Goal: Task Accomplishment & Management: Manage account settings

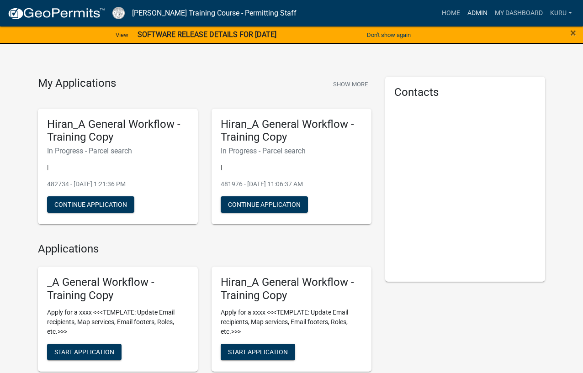
click at [472, 13] on link "Admin" at bounding box center [477, 13] width 27 height 17
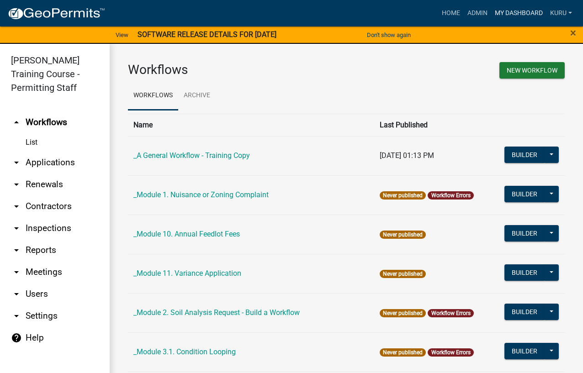
click at [503, 11] on link "My Dashboard" at bounding box center [518, 13] width 55 height 17
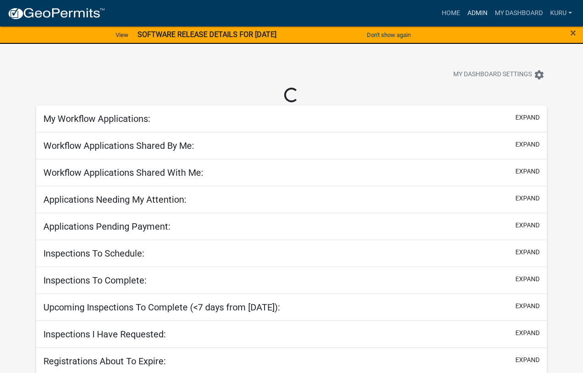
click at [466, 13] on link "Admin" at bounding box center [477, 13] width 27 height 17
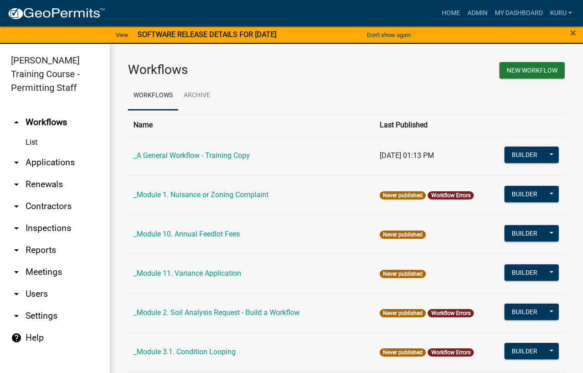
click at [34, 163] on link "arrow_drop_down Applications" at bounding box center [55, 163] width 110 height 22
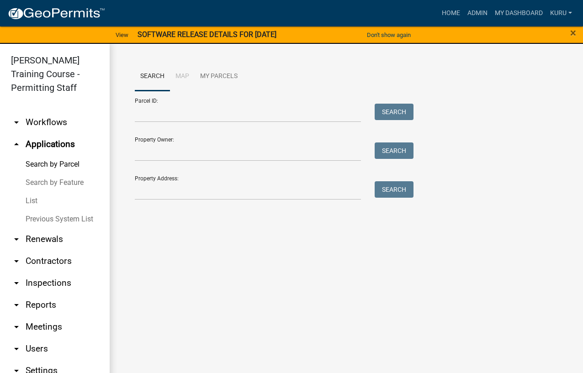
click at [31, 201] on link "List" at bounding box center [55, 201] width 110 height 18
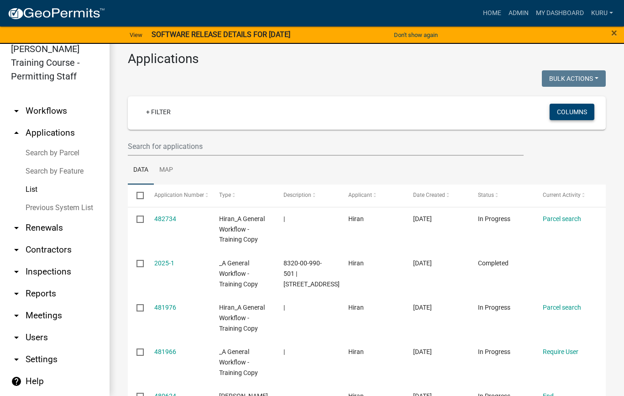
click at [560, 110] on button "Columns" at bounding box center [572, 112] width 45 height 16
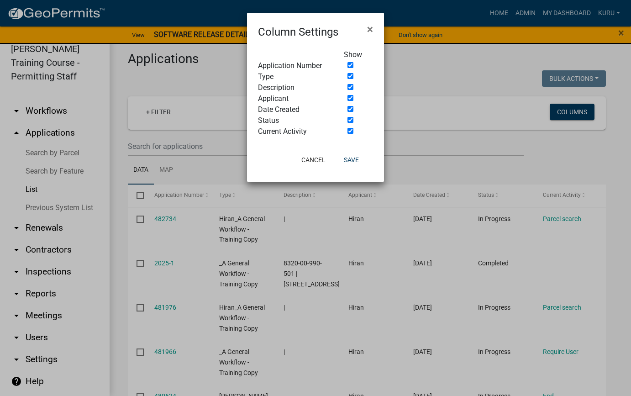
click at [506, 165] on ngb-modal-window "Column Settings × Show Application Number Type Description Applicant Date Creat…" at bounding box center [315, 198] width 631 height 396
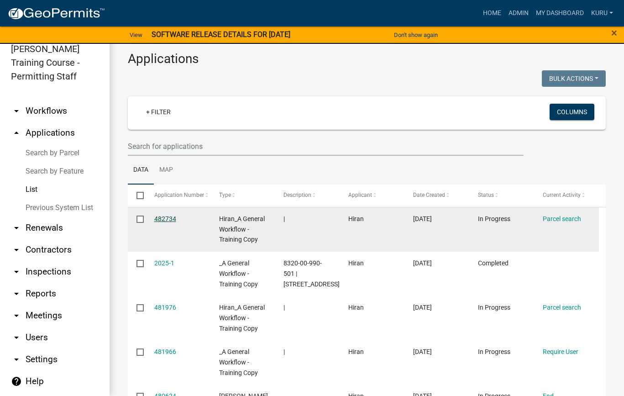
click at [163, 218] on link "482734" at bounding box center [165, 218] width 22 height 7
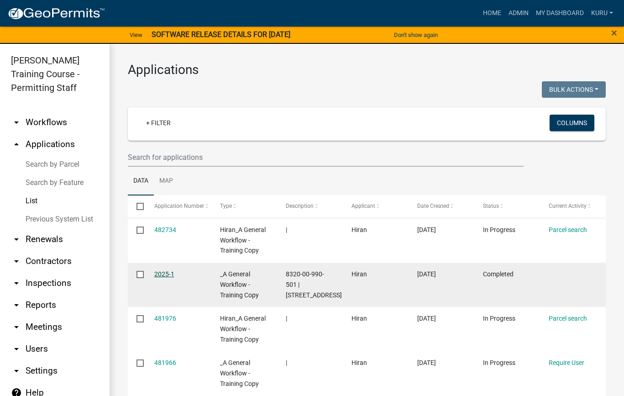
click at [159, 274] on link "2025-1" at bounding box center [164, 273] width 20 height 7
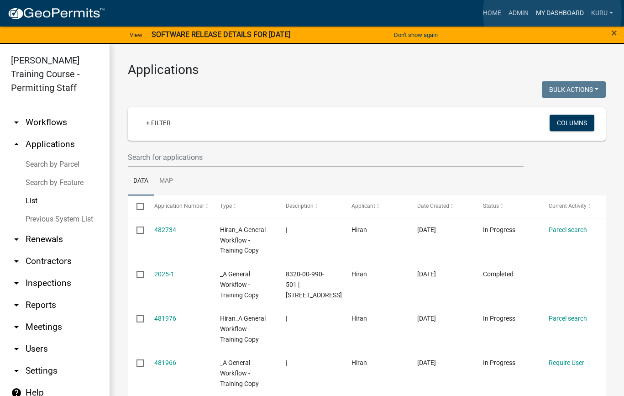
click at [553, 13] on link "My Dashboard" at bounding box center [560, 13] width 55 height 17
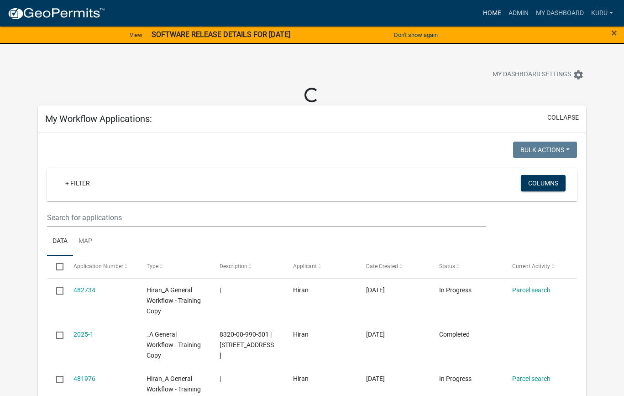
click at [488, 11] on link "Home" at bounding box center [493, 13] width 26 height 17
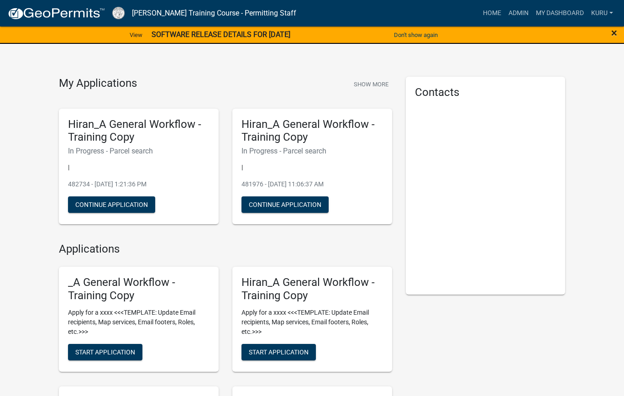
click at [589, 33] on span "×" at bounding box center [615, 32] width 6 height 13
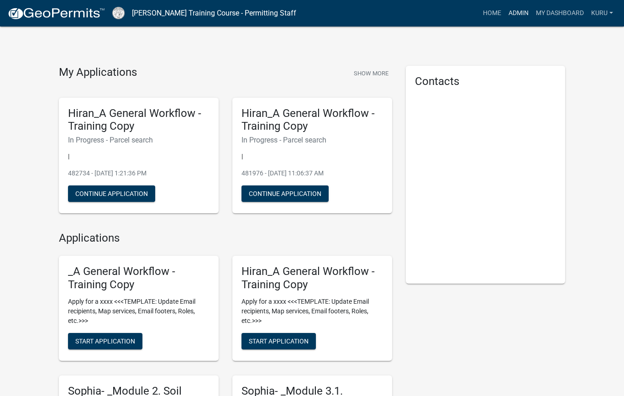
click at [512, 13] on link "Admin" at bounding box center [518, 13] width 27 height 17
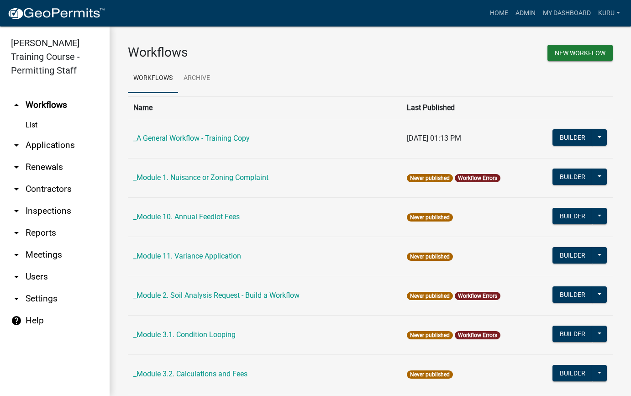
click at [30, 148] on link "arrow_drop_down Applications" at bounding box center [55, 145] width 110 height 22
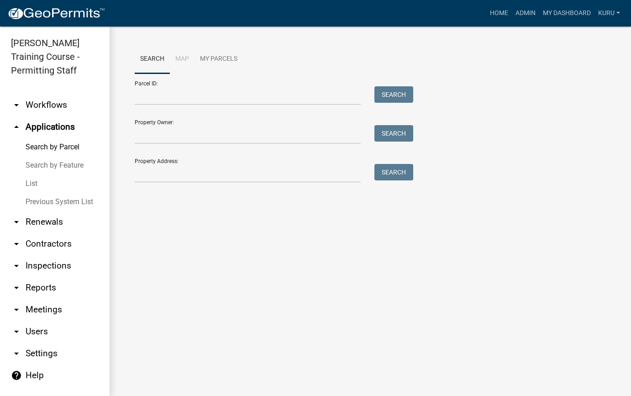
click at [27, 187] on link "List" at bounding box center [55, 183] width 110 height 18
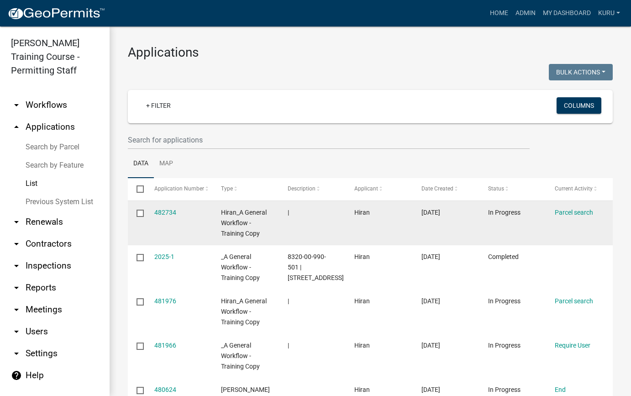
scroll to position [170, 0]
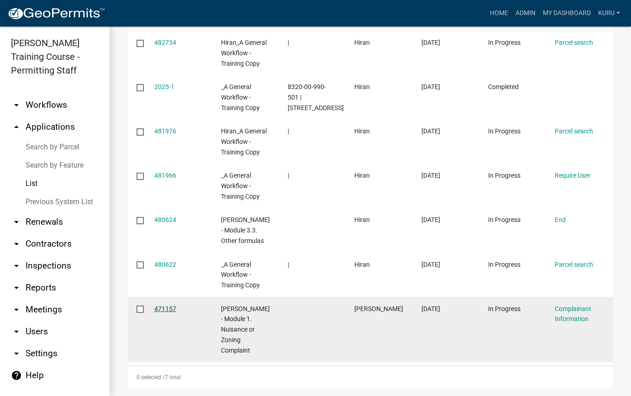
click at [156, 307] on link "471157" at bounding box center [165, 308] width 22 height 7
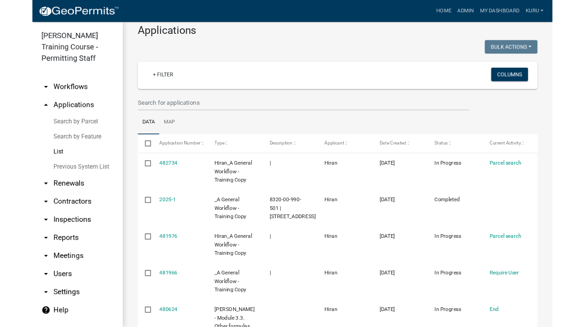
scroll to position [24, 0]
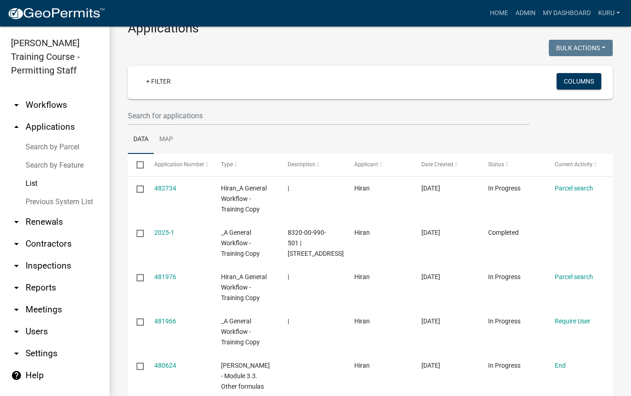
click at [360, 132] on ul "Data Map" at bounding box center [370, 139] width 485 height 29
drag, startPoint x: 624, startPoint y: 393, endPoint x: 654, endPoint y: 393, distance: 30.1
click at [589, 373] on html "Internet Explorer does NOT work with GeoPermits. Get a new browser for more sec…" at bounding box center [315, 198] width 631 height 396
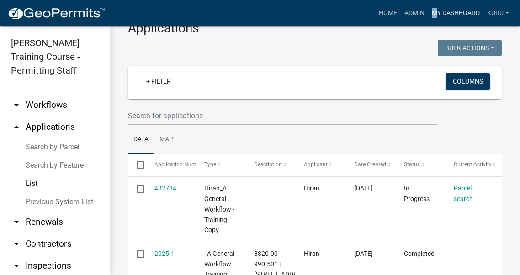
click at [459, 13] on link "My Dashboard" at bounding box center [455, 13] width 55 height 17
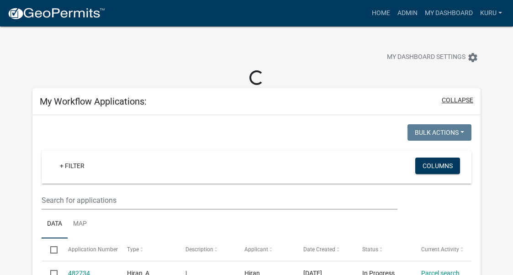
click at [466, 99] on button "collapse" at bounding box center [458, 100] width 32 height 10
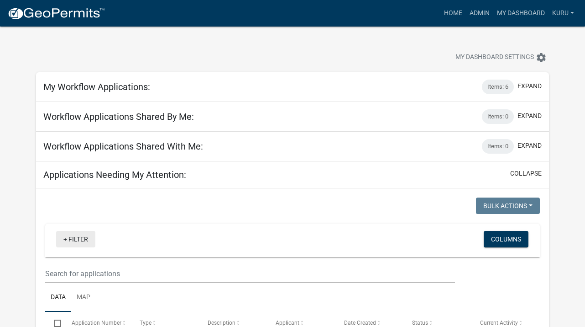
click at [70, 241] on link "+ Filter" at bounding box center [75, 239] width 39 height 16
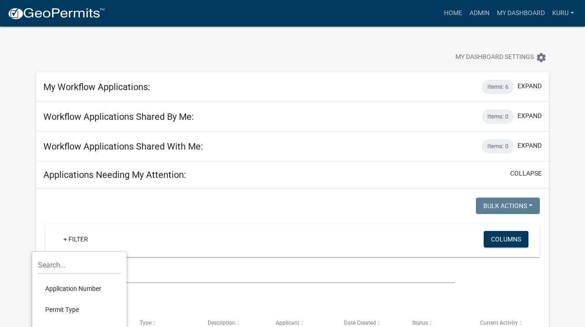
click at [222, 200] on div at bounding box center [165, 206] width 254 height 19
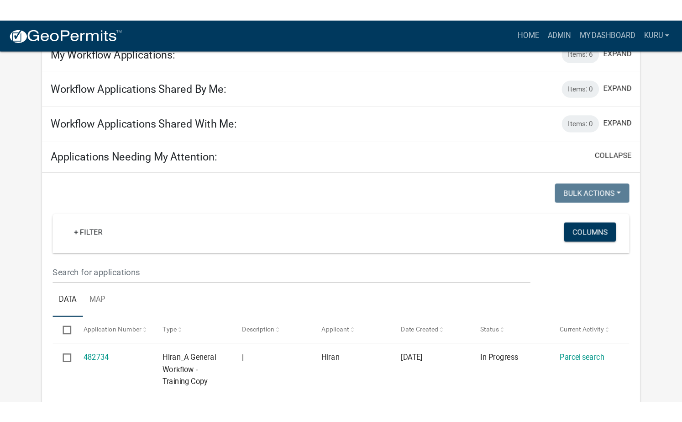
scroll to position [56, 0]
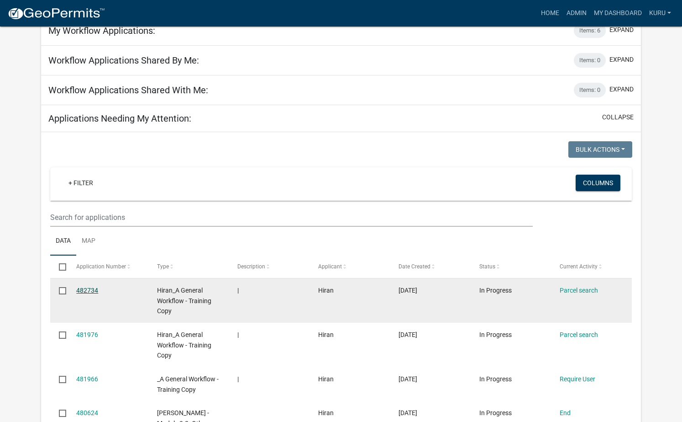
click at [82, 290] on link "482734" at bounding box center [87, 289] width 22 height 7
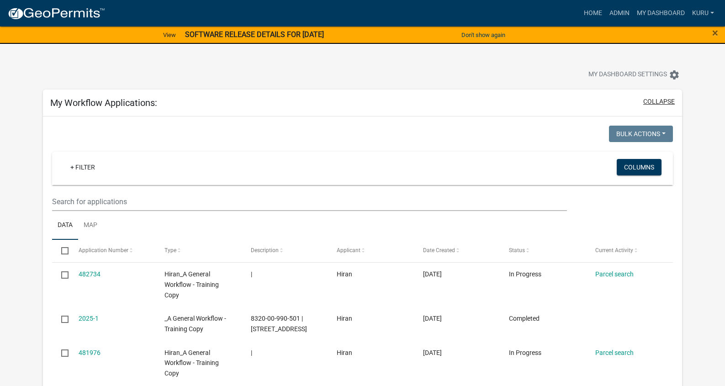
click at [651, 100] on button "collapse" at bounding box center [659, 102] width 32 height 10
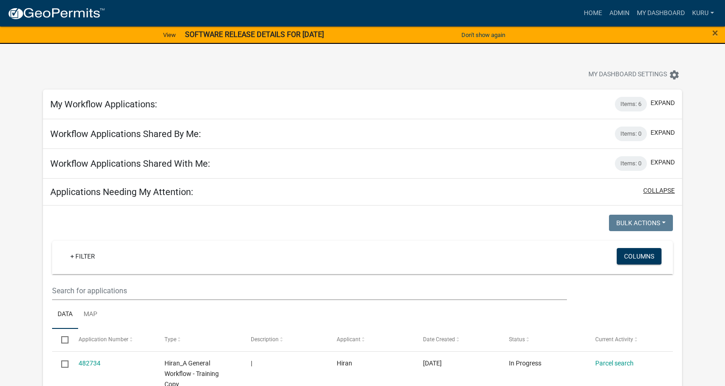
click at [658, 191] on button "collapse" at bounding box center [659, 191] width 32 height 10
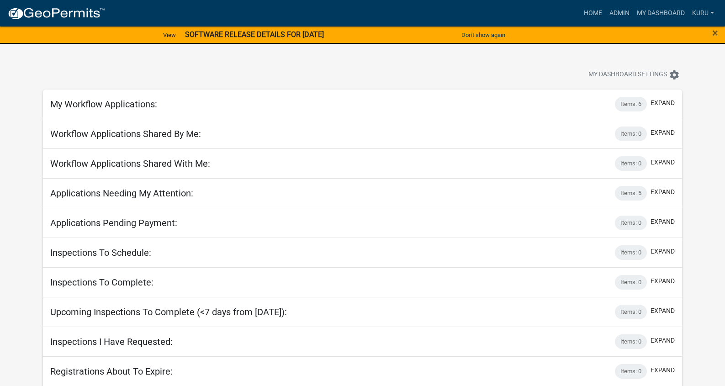
click at [144, 195] on h5 "Applications Needing My Attention:" at bounding box center [121, 193] width 143 height 11
click at [668, 191] on button "expand" at bounding box center [662, 192] width 24 height 10
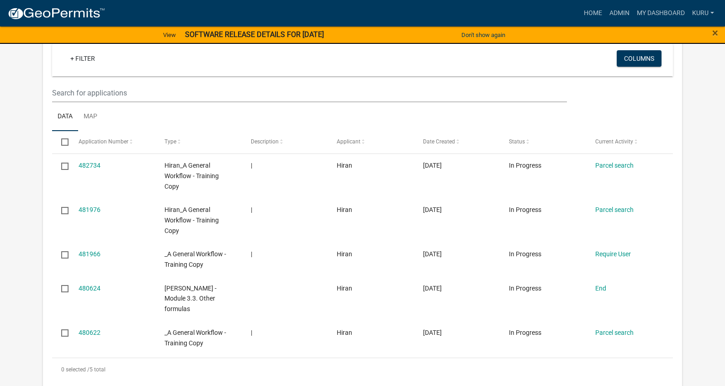
scroll to position [26, 0]
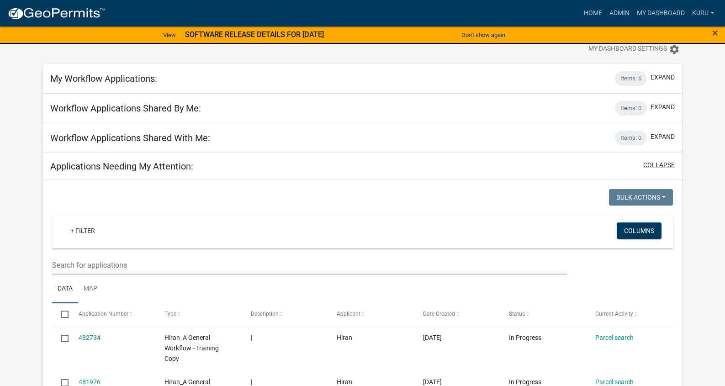
click at [670, 161] on button "collapse" at bounding box center [659, 165] width 32 height 10
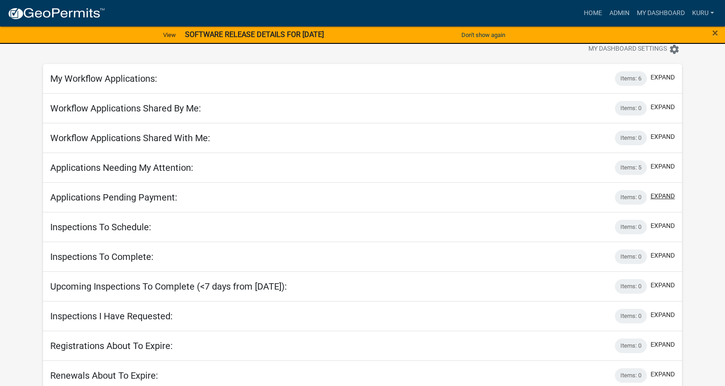
click at [659, 198] on button "expand" at bounding box center [662, 196] width 24 height 10
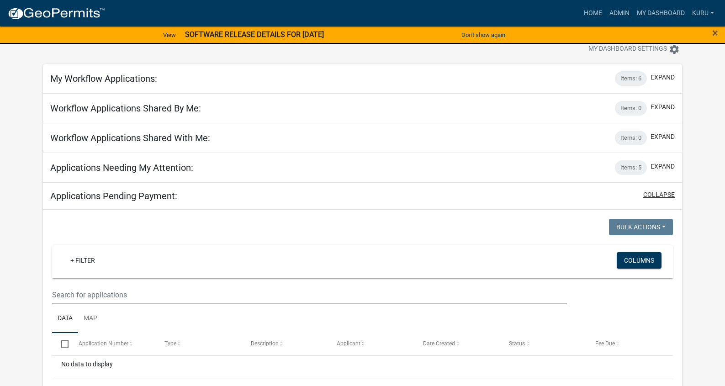
click at [660, 194] on button "collapse" at bounding box center [659, 195] width 32 height 10
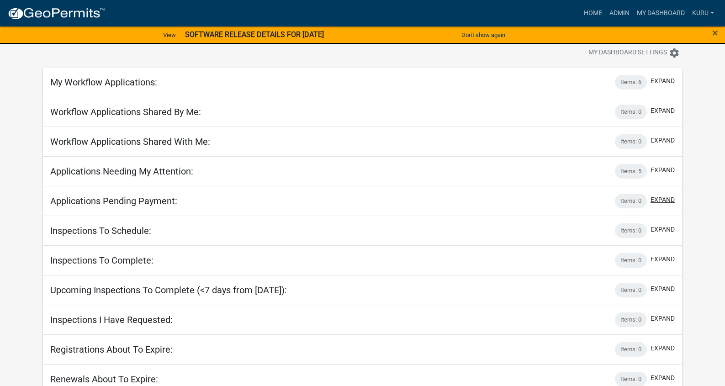
scroll to position [22, 0]
click at [664, 257] on button "expand" at bounding box center [662, 259] width 24 height 10
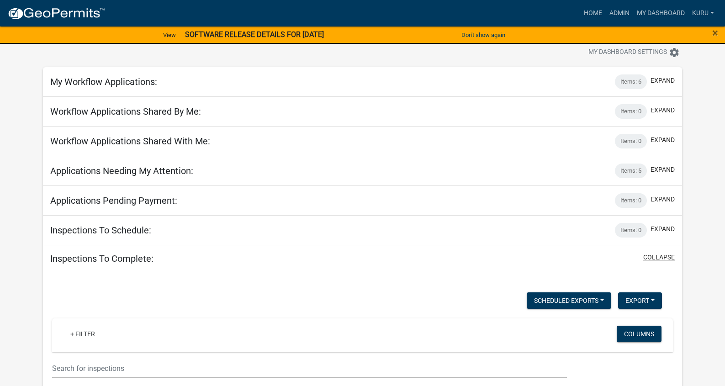
click at [664, 257] on button "collapse" at bounding box center [659, 258] width 32 height 10
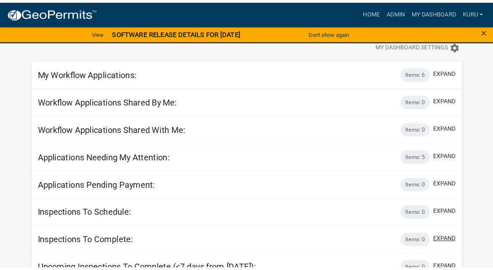
scroll to position [26, 0]
